Goal: Navigation & Orientation: Find specific page/section

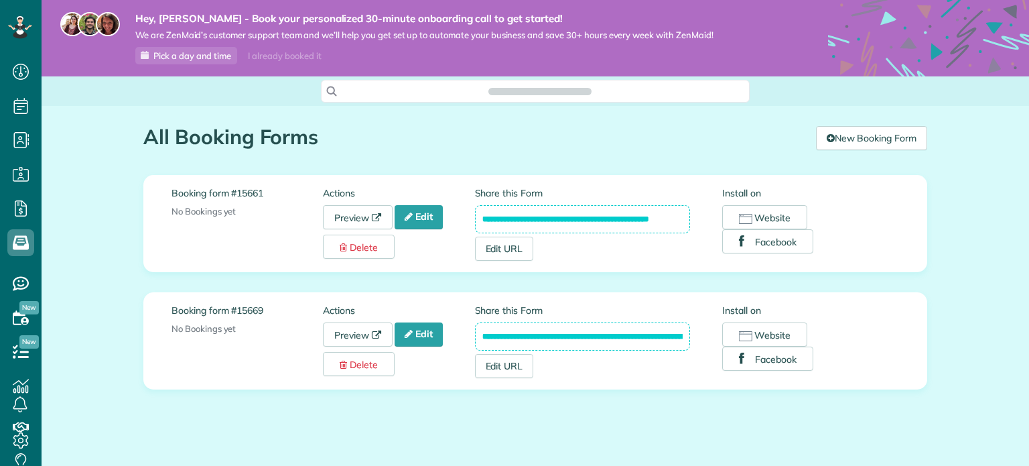
scroll to position [466, 41]
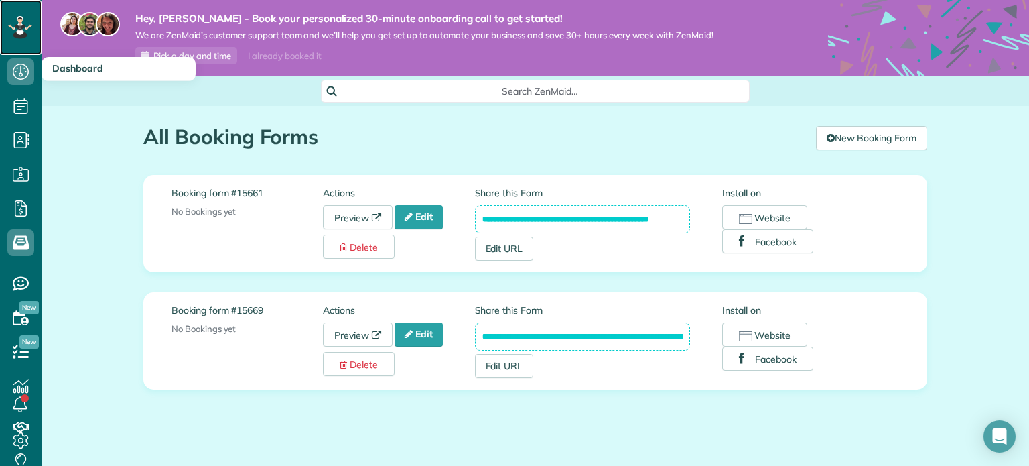
click at [24, 42] on div at bounding box center [20, 27] width 40 height 55
click at [24, 25] on rect at bounding box center [24, 27] width 4 height 4
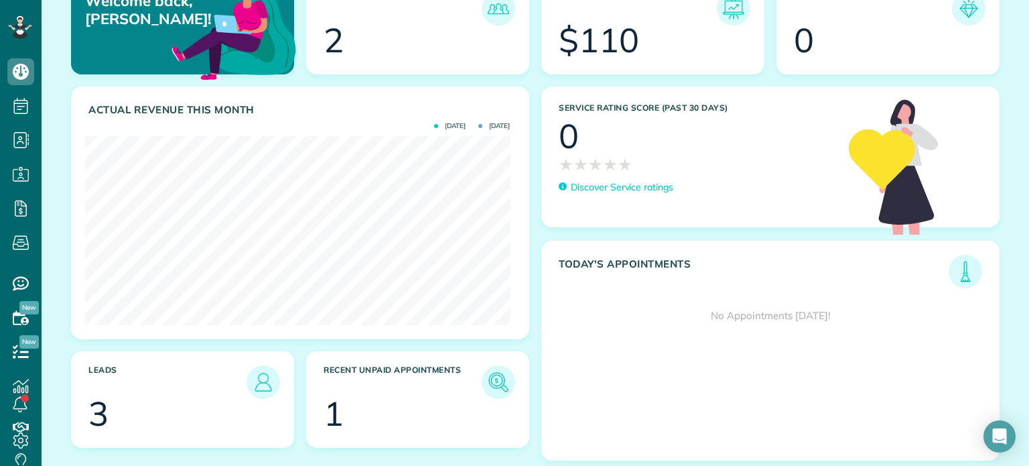
scroll to position [154, 0]
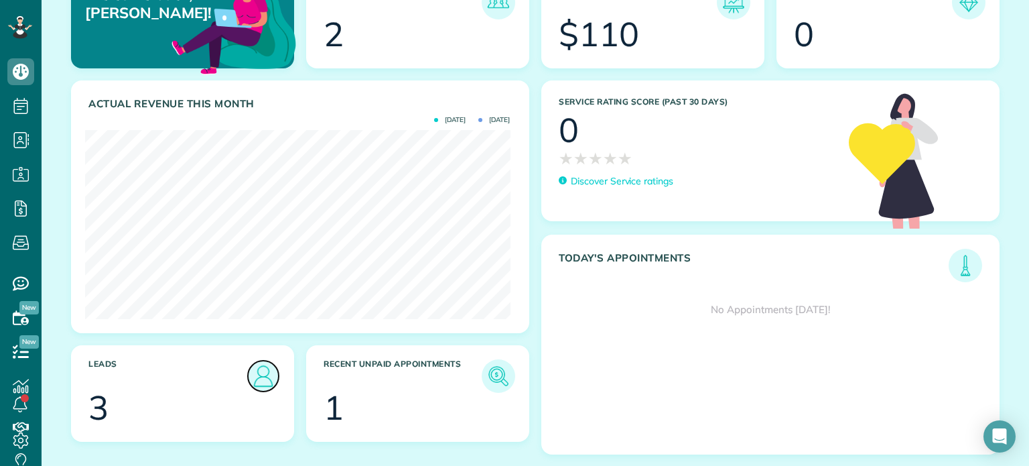
click at [255, 383] on img at bounding box center [263, 376] width 31 height 31
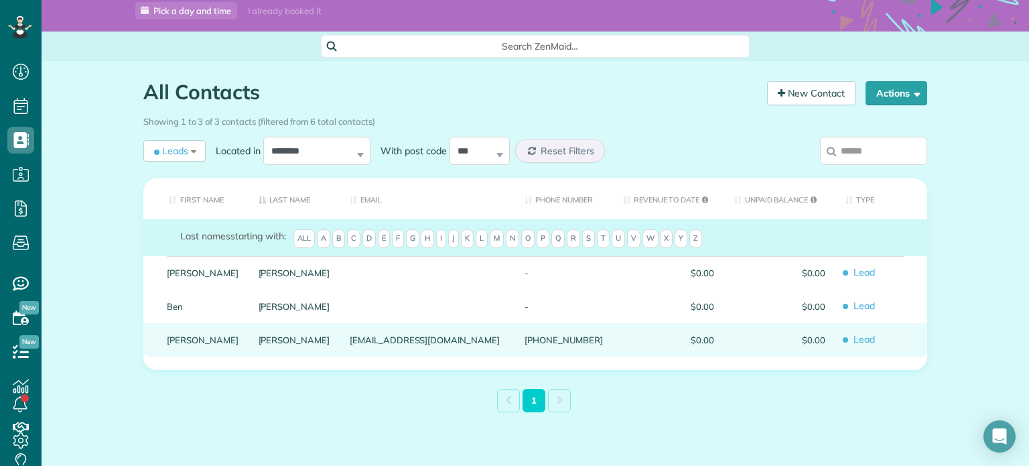
scroll to position [86, 0]
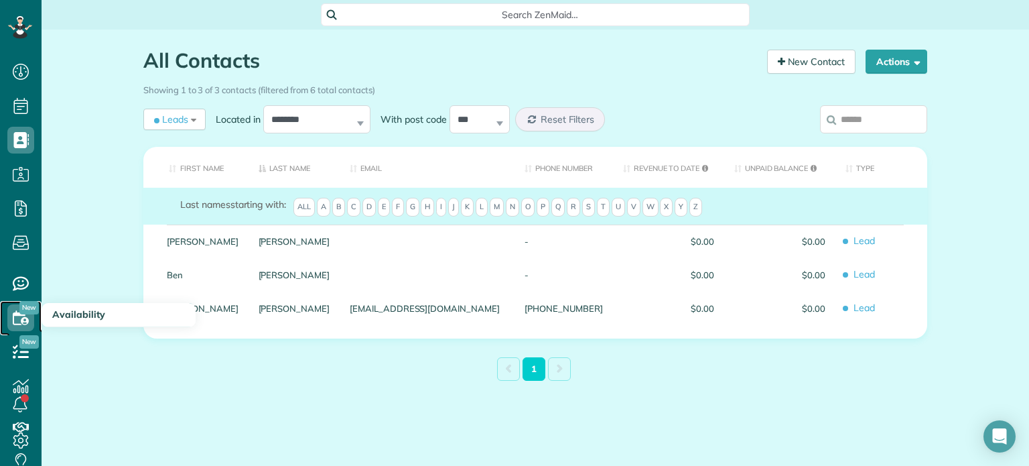
click at [11, 318] on icon at bounding box center [20, 317] width 27 height 27
